Goal: Information Seeking & Learning: Learn about a topic

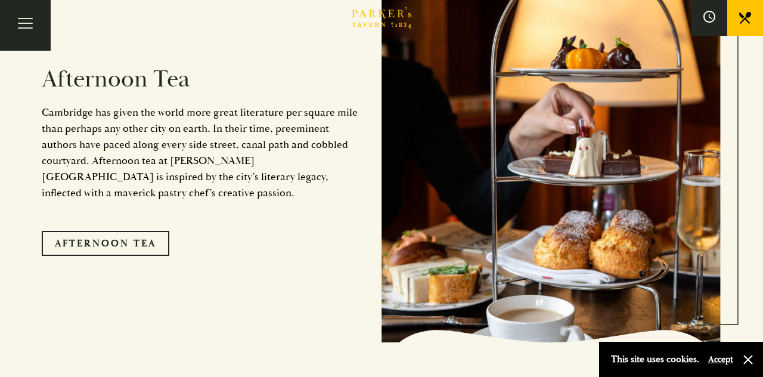
scroll to position [1935, 0]
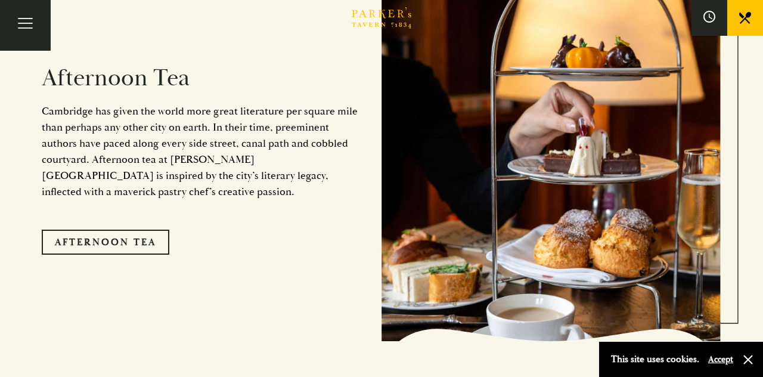
click at [108, 254] on link "Afternoon Tea" at bounding box center [105, 241] width 127 height 25
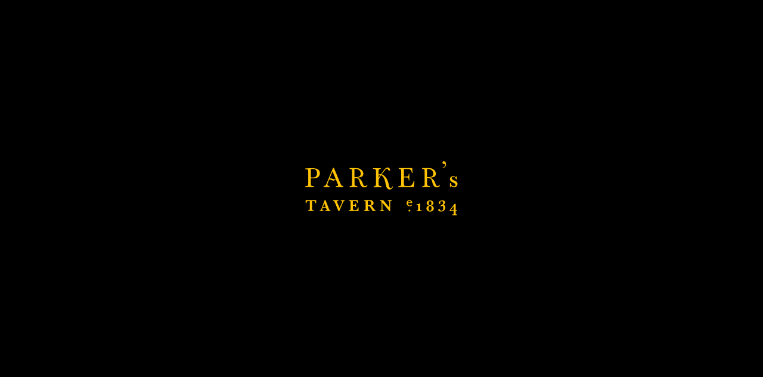
scroll to position [1992, 0]
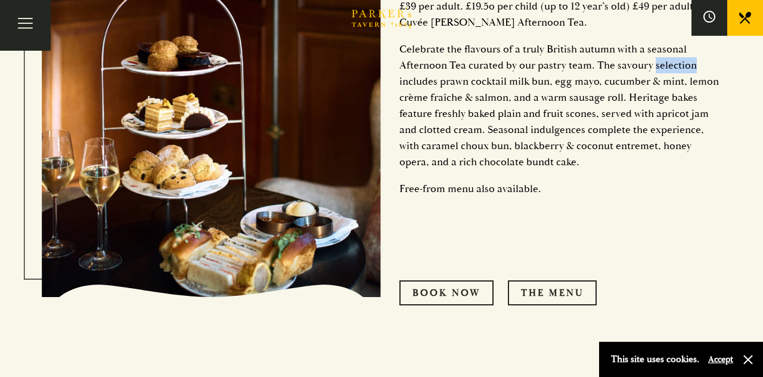
scroll to position [583, 0]
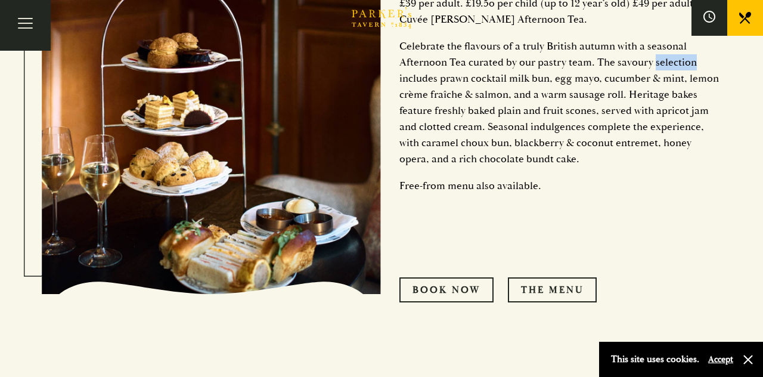
click at [661, 254] on div "Served until the 6th of October, between 12:30 and 4:30 pm. Autumn Afternoon Te…" at bounding box center [551, 107] width 340 height 509
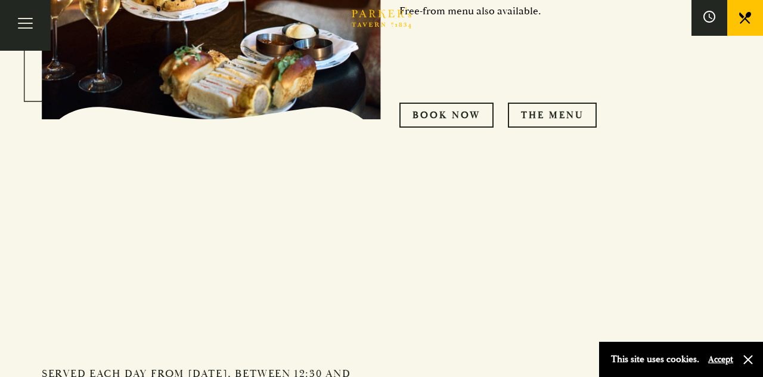
scroll to position [760, 0]
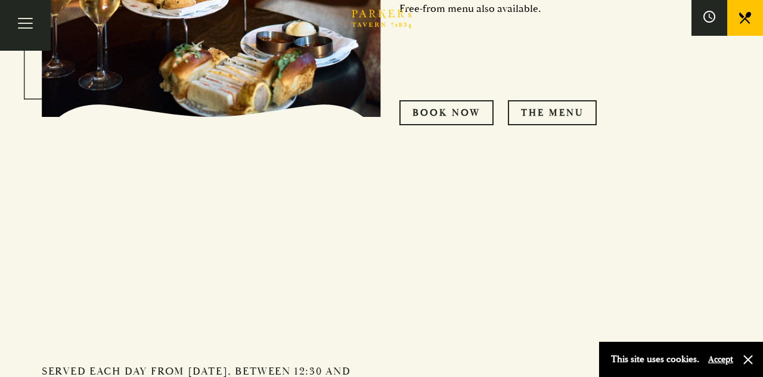
click at [564, 125] on link "THE MENU" at bounding box center [552, 112] width 89 height 25
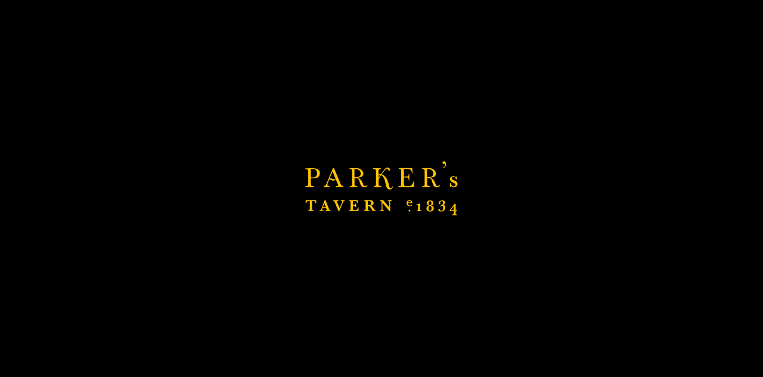
scroll to position [817, 0]
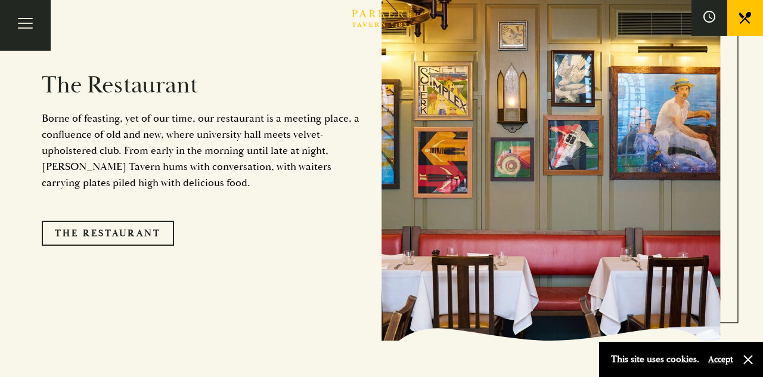
scroll to position [971, 0]
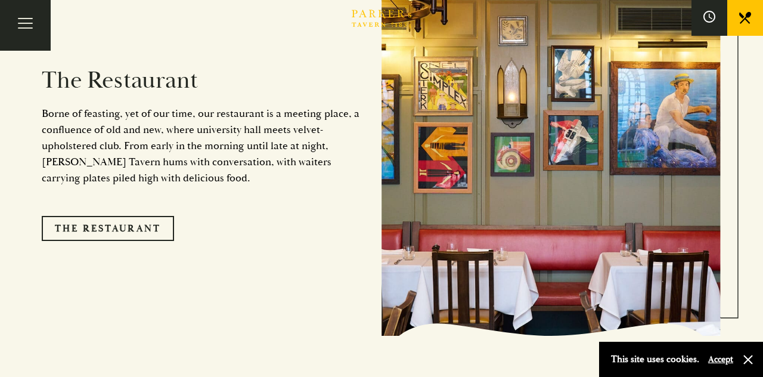
click at [108, 241] on link "The Restaurant" at bounding box center [108, 228] width 132 height 25
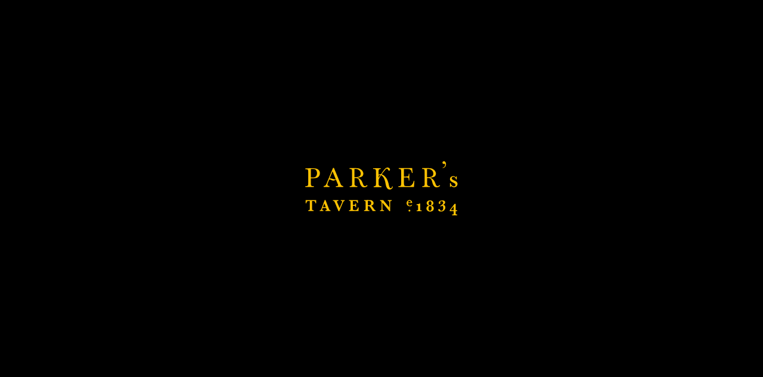
scroll to position [1028, 0]
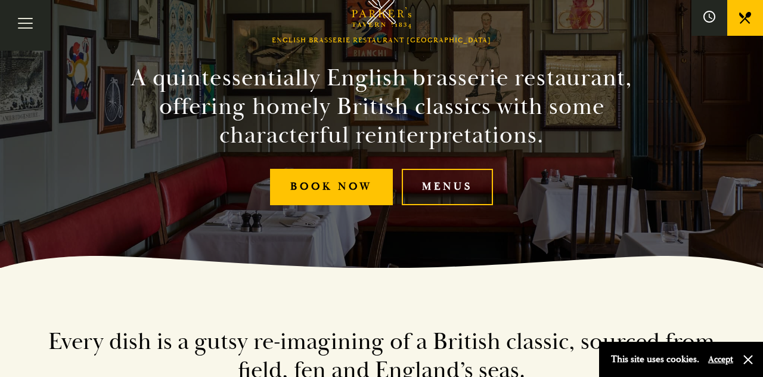
scroll to position [111, 0]
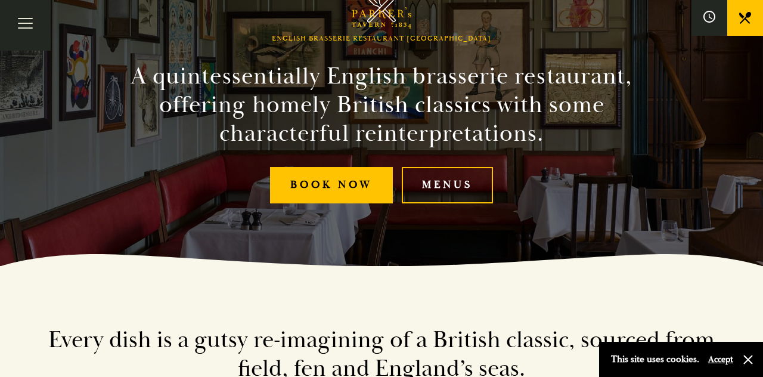
click at [448, 203] on link "Menus" at bounding box center [447, 185] width 91 height 36
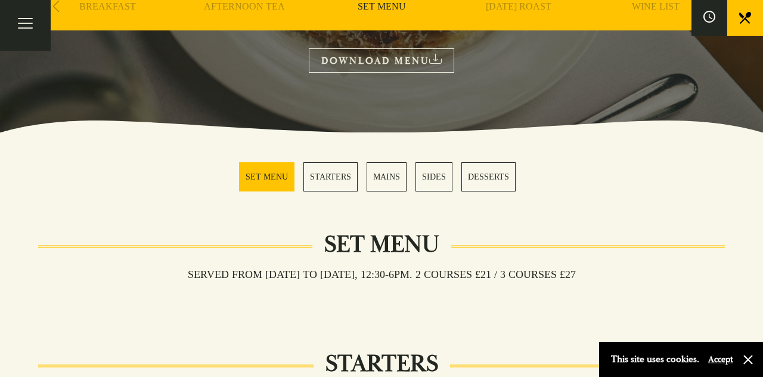
scroll to position [224, 0]
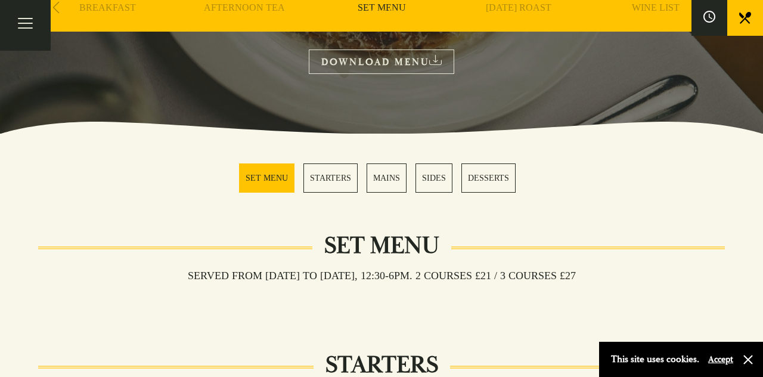
click at [270, 180] on link "SET MENU" at bounding box center [266, 177] width 55 height 29
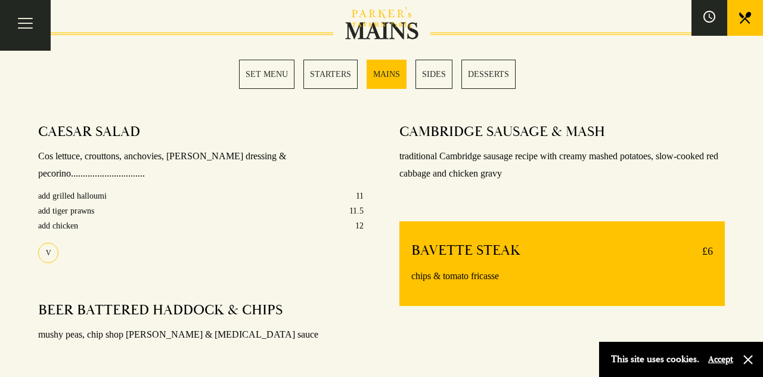
scroll to position [940, 0]
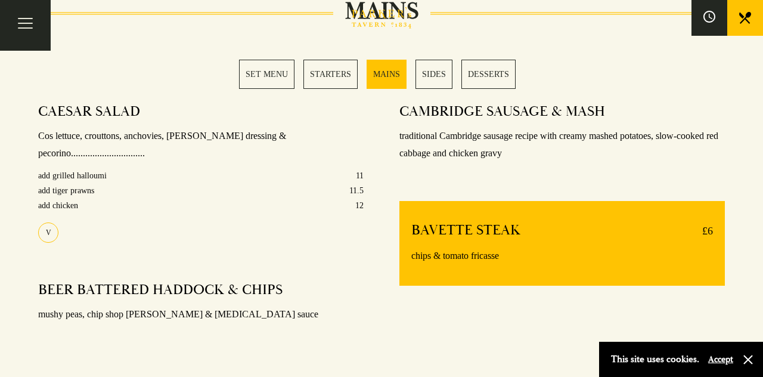
click at [676, 173] on div "CAMBRIDGE SAUSAGE & MASH traditional Cambridge sausage recipe with creamy mashe…" at bounding box center [561, 227] width 361 height 267
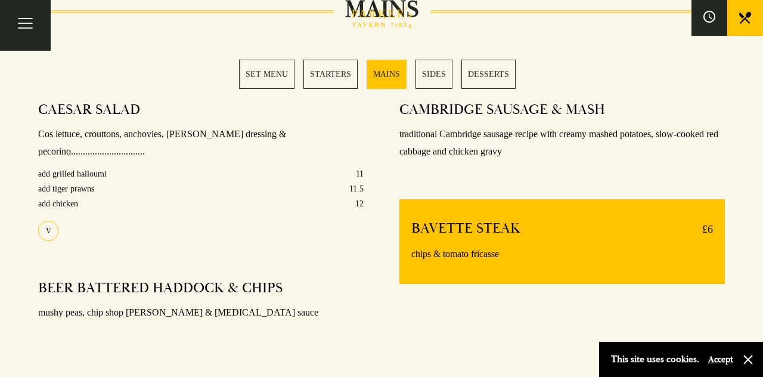
click at [674, 172] on div "CAMBRIDGE SAUSAGE & MASH traditional Cambridge sausage recipe with creamy mashe…" at bounding box center [561, 225] width 361 height 267
click at [672, 173] on div "CAMBRIDGE SAUSAGE & MASH traditional Cambridge sausage recipe with creamy mashe…" at bounding box center [561, 225] width 361 height 267
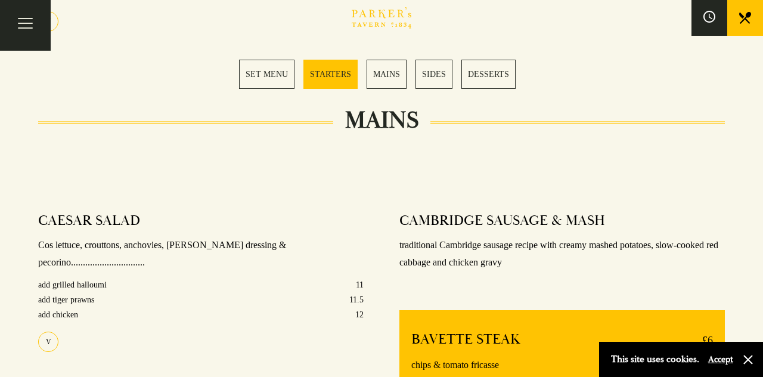
scroll to position [819, 0]
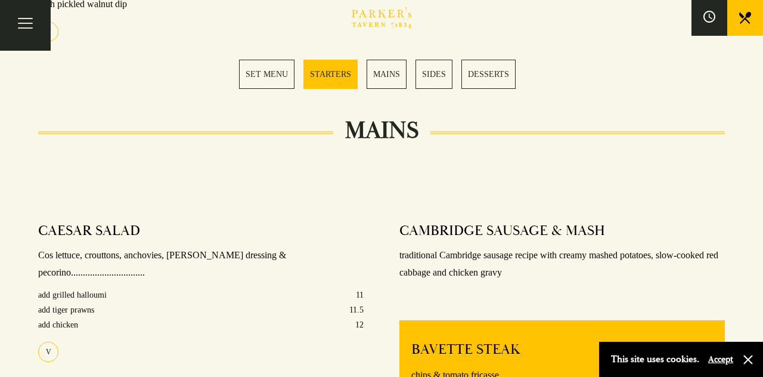
click at [335, 68] on link "STARTERS" at bounding box center [330, 74] width 54 height 29
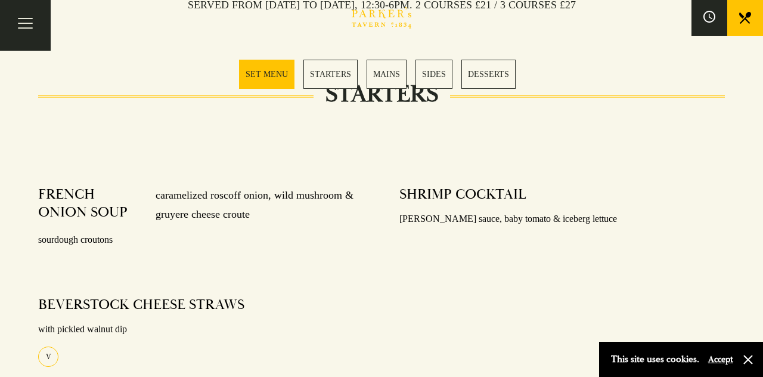
scroll to position [508, 0]
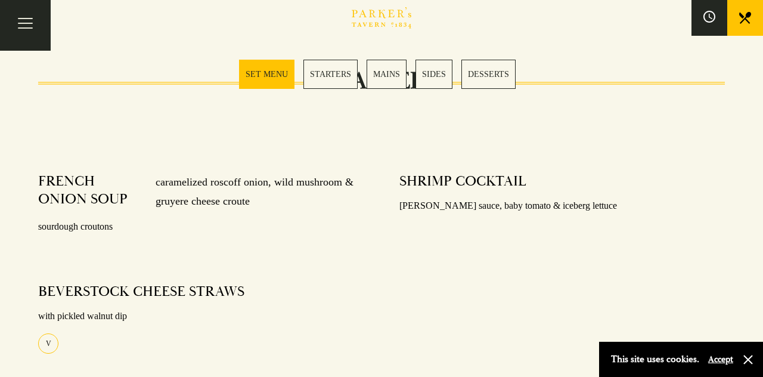
click at [396, 76] on link "MAINS" at bounding box center [386, 74] width 40 height 29
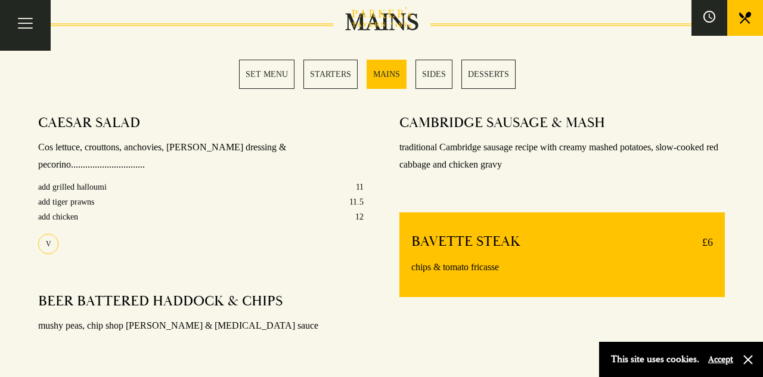
scroll to position [949, 0]
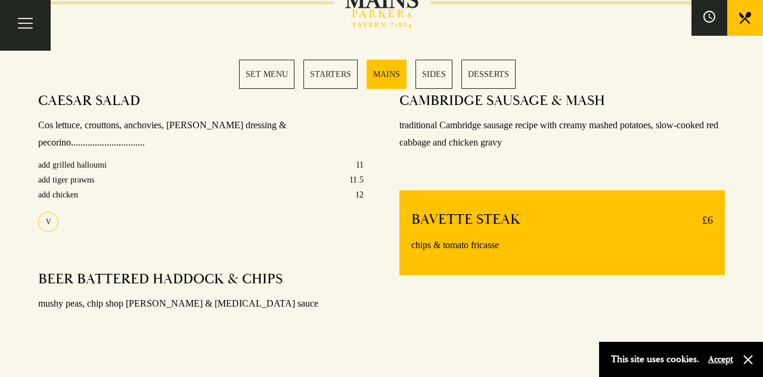
click at [437, 76] on link "SIDES" at bounding box center [433, 74] width 37 height 29
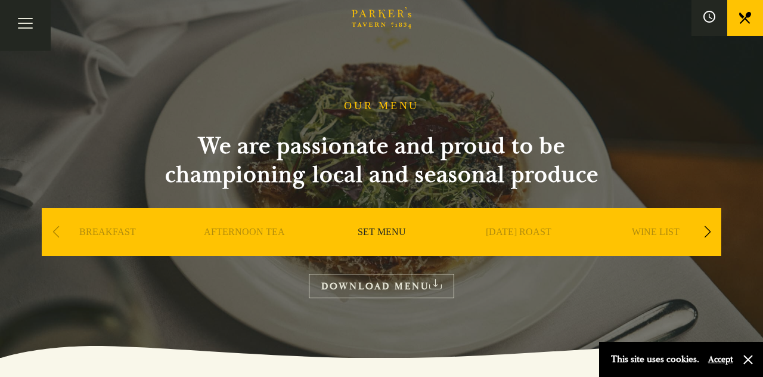
click at [387, 107] on h1 "OUR MENU" at bounding box center [381, 105] width 75 height 13
click at [29, 23] on button "Toggle navigation" at bounding box center [25, 25] width 51 height 51
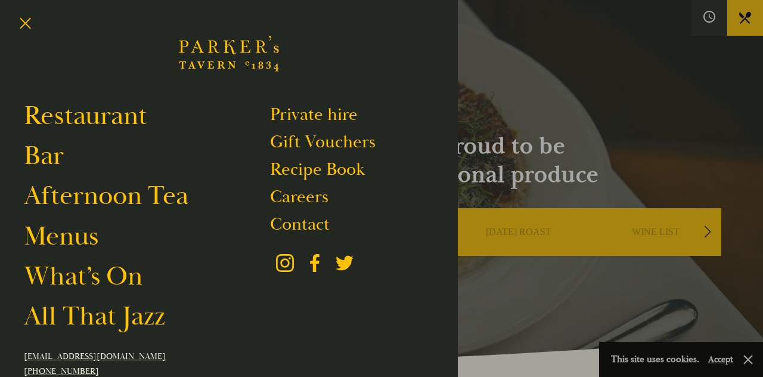
click at [67, 237] on link "Menus" at bounding box center [61, 235] width 74 height 33
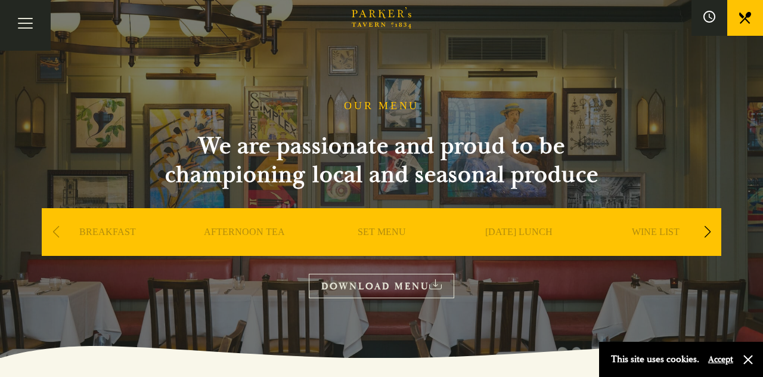
click at [712, 231] on div "Next slide" at bounding box center [707, 232] width 16 height 26
click at [710, 229] on div "Next slide" at bounding box center [707, 232] width 16 height 26
click at [702, 239] on div "Next slide" at bounding box center [707, 232] width 16 height 26
click at [384, 240] on link "A LA CARTE" at bounding box center [381, 250] width 55 height 48
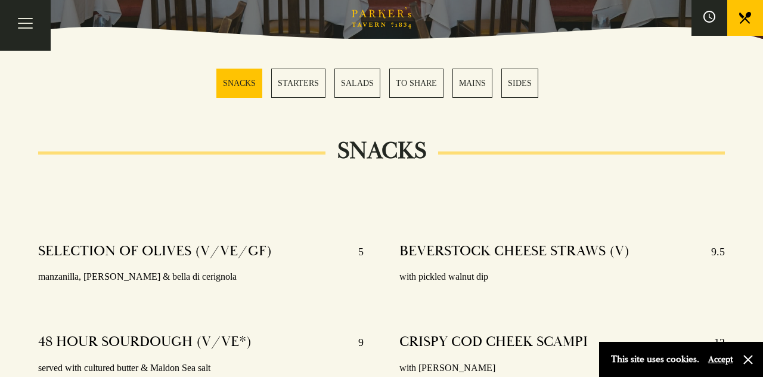
scroll to position [321, 0]
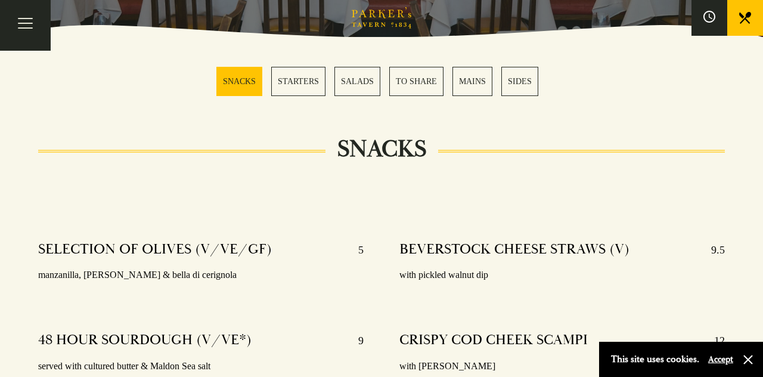
click at [472, 82] on link "MAINS" at bounding box center [472, 81] width 40 height 29
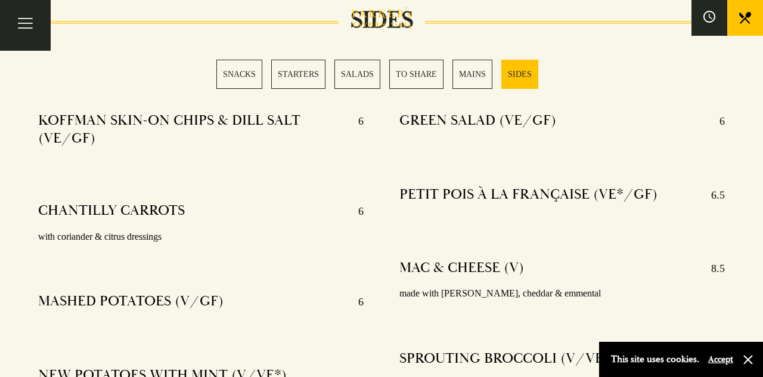
scroll to position [2935, 0]
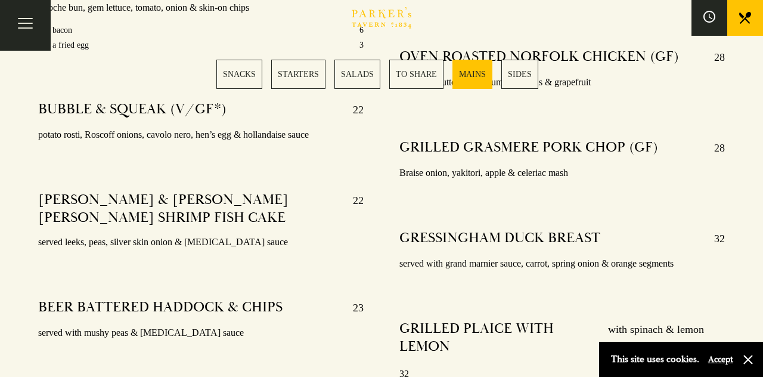
click at [353, 79] on link "SALADS" at bounding box center [357, 74] width 46 height 29
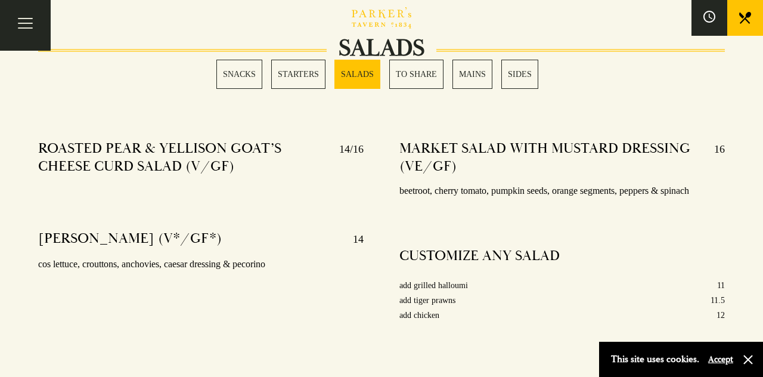
scroll to position [1467, 0]
